Goal: Task Accomplishment & Management: Complete application form

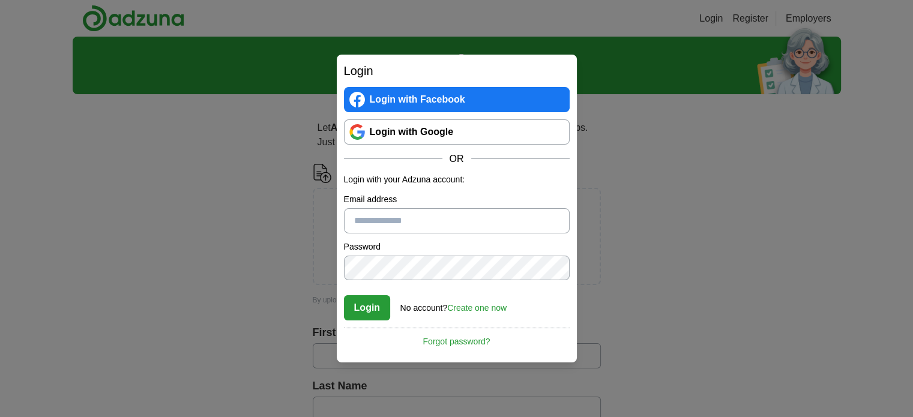
click at [388, 126] on link "Login with Google" at bounding box center [457, 131] width 226 height 25
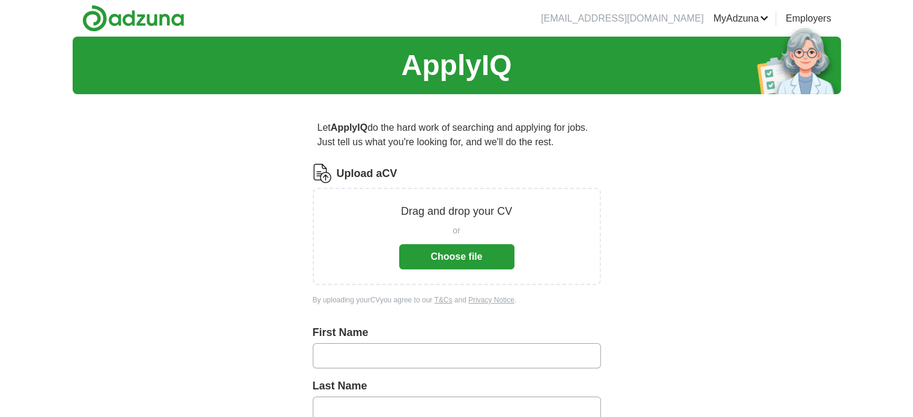
click at [464, 251] on button "Choose file" at bounding box center [456, 256] width 115 height 25
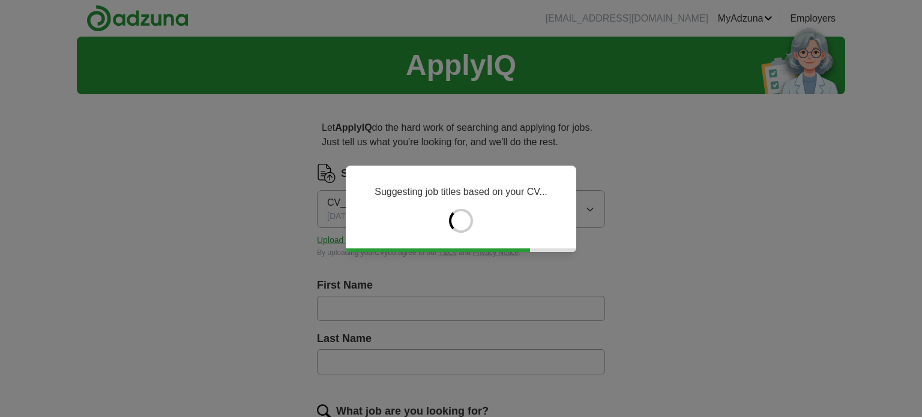
type input "*****"
type input "*******"
